Goal: Find specific page/section: Find specific page/section

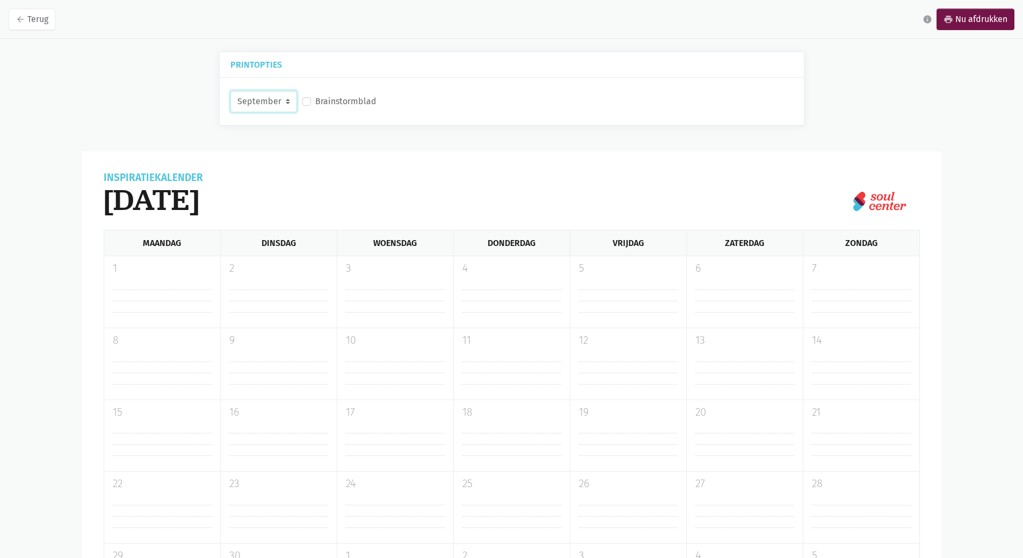
click at [287, 99] on select "September Oktober November December" at bounding box center [263, 101] width 67 height 21
click at [230, 91] on select "September Oktober November December" at bounding box center [263, 101] width 67 height 21
click at [288, 101] on select "September Oktober November December" at bounding box center [263, 101] width 67 height 21
select select "12-2025"
click at [230, 91] on select "September Oktober November December" at bounding box center [263, 101] width 67 height 21
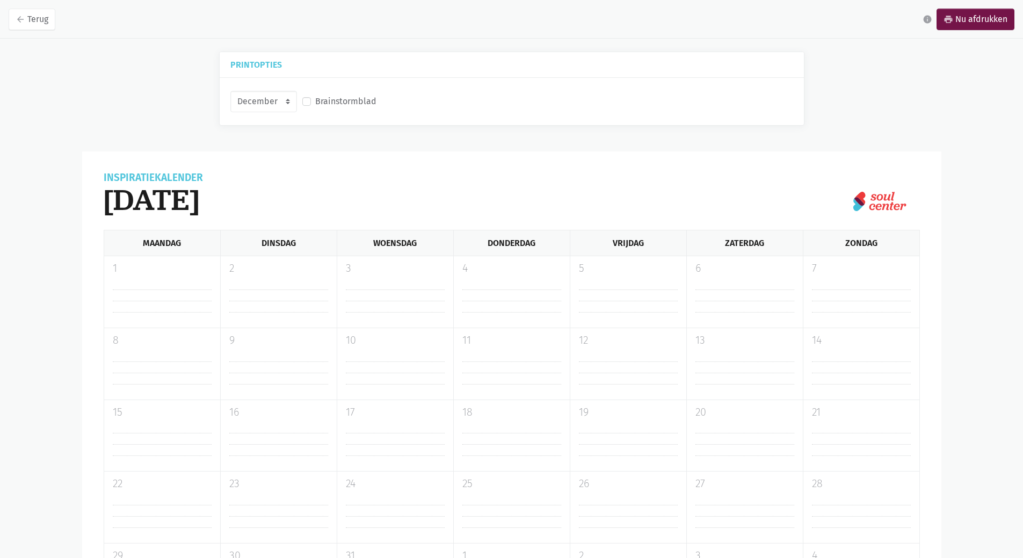
click at [315, 101] on label "Brainstormblad" at bounding box center [345, 101] width 61 height 14
click at [305, 101] on input "Brainstormblad" at bounding box center [306, 99] width 9 height 11
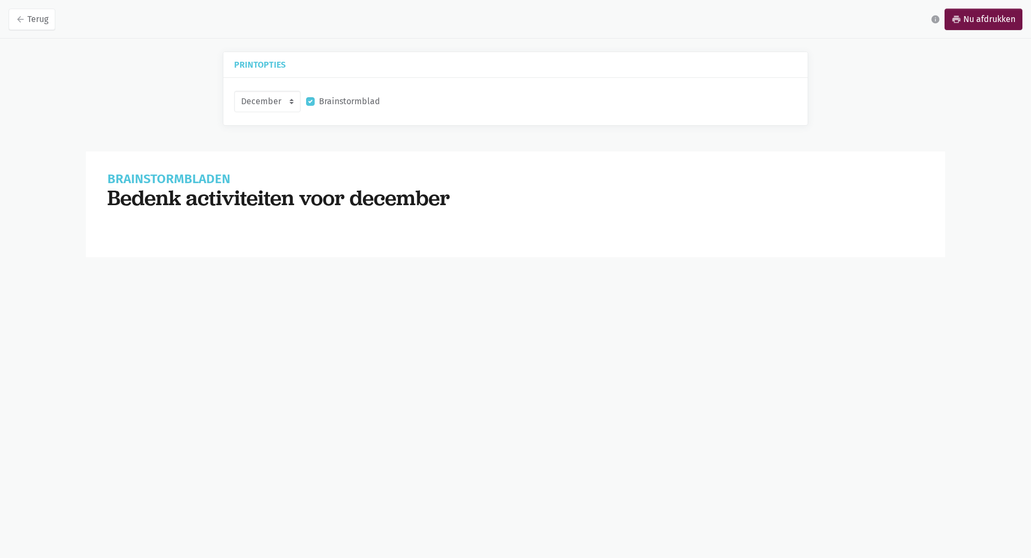
click at [319, 103] on label "Brainstormblad" at bounding box center [349, 101] width 61 height 14
click at [311, 103] on input "Brainstormblad" at bounding box center [310, 99] width 9 height 11
checkbox input "false"
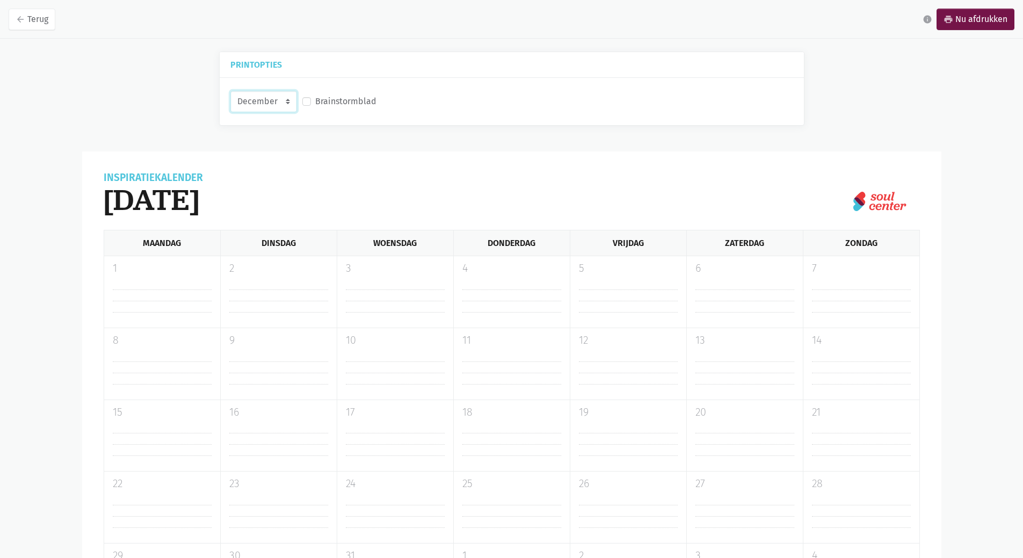
click at [285, 102] on select "September Oktober November December" at bounding box center [263, 101] width 67 height 21
drag, startPoint x: 24, startPoint y: 23, endPoint x: 151, endPoint y: 25, distance: 127.3
click at [25, 23] on link "arrow_back Terug" at bounding box center [32, 19] width 47 height 21
select select "11-2025"
click at [35, 23] on link "arrow_back Terug" at bounding box center [32, 19] width 47 height 21
